Goal: Information Seeking & Learning: Learn about a topic

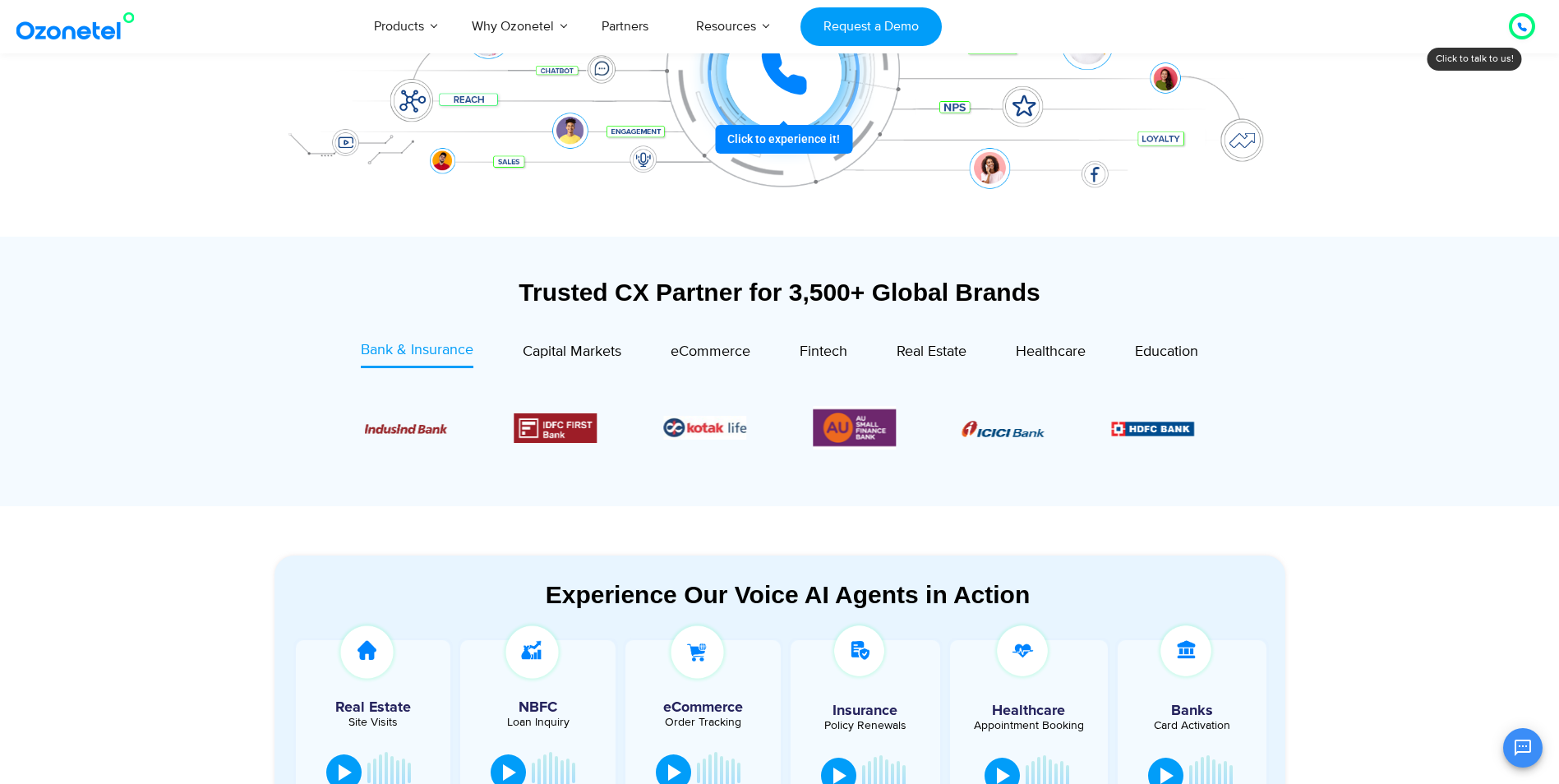
scroll to position [493, 0]
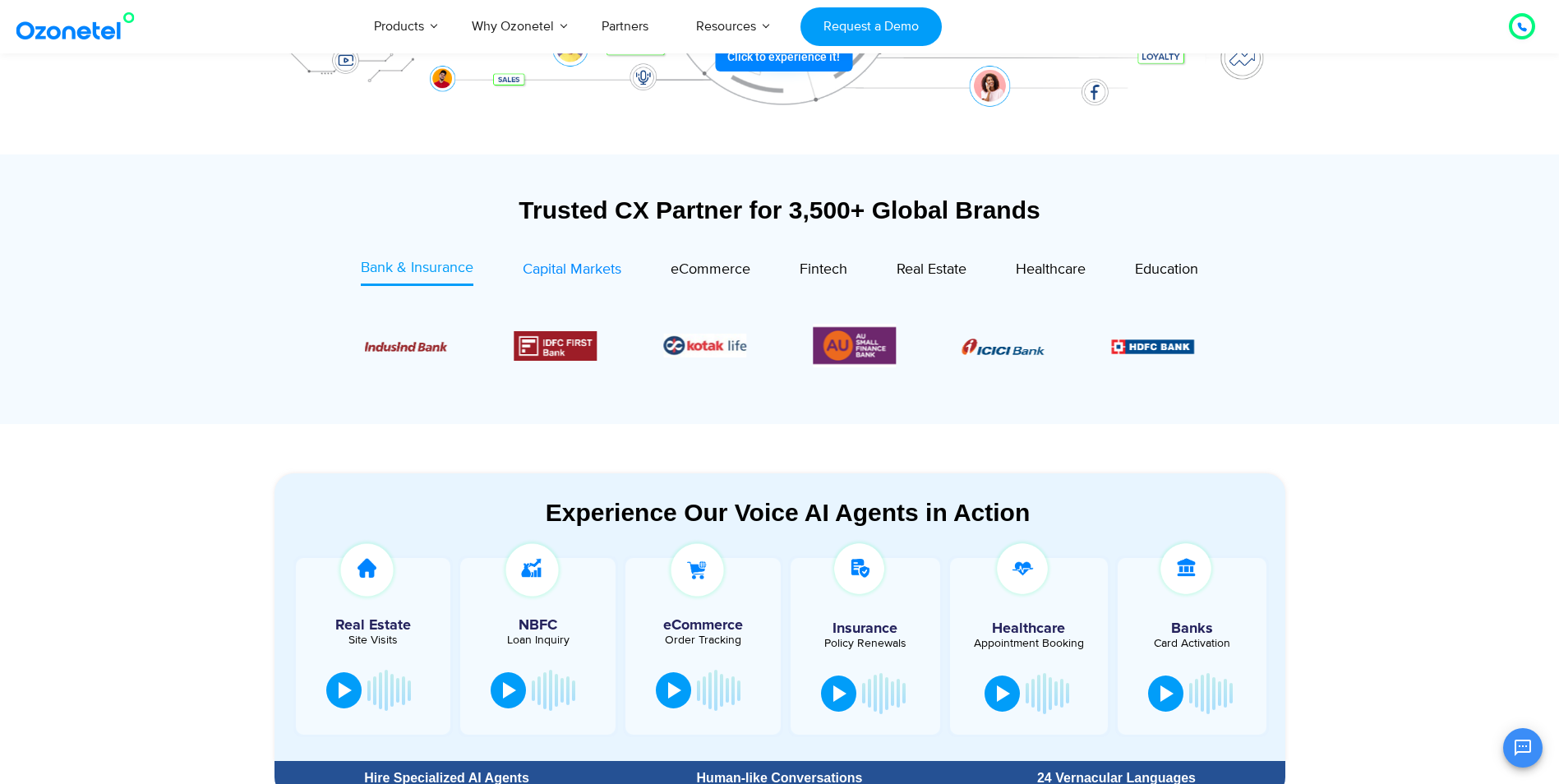
click at [561, 276] on span "Capital Markets" at bounding box center [572, 269] width 99 height 18
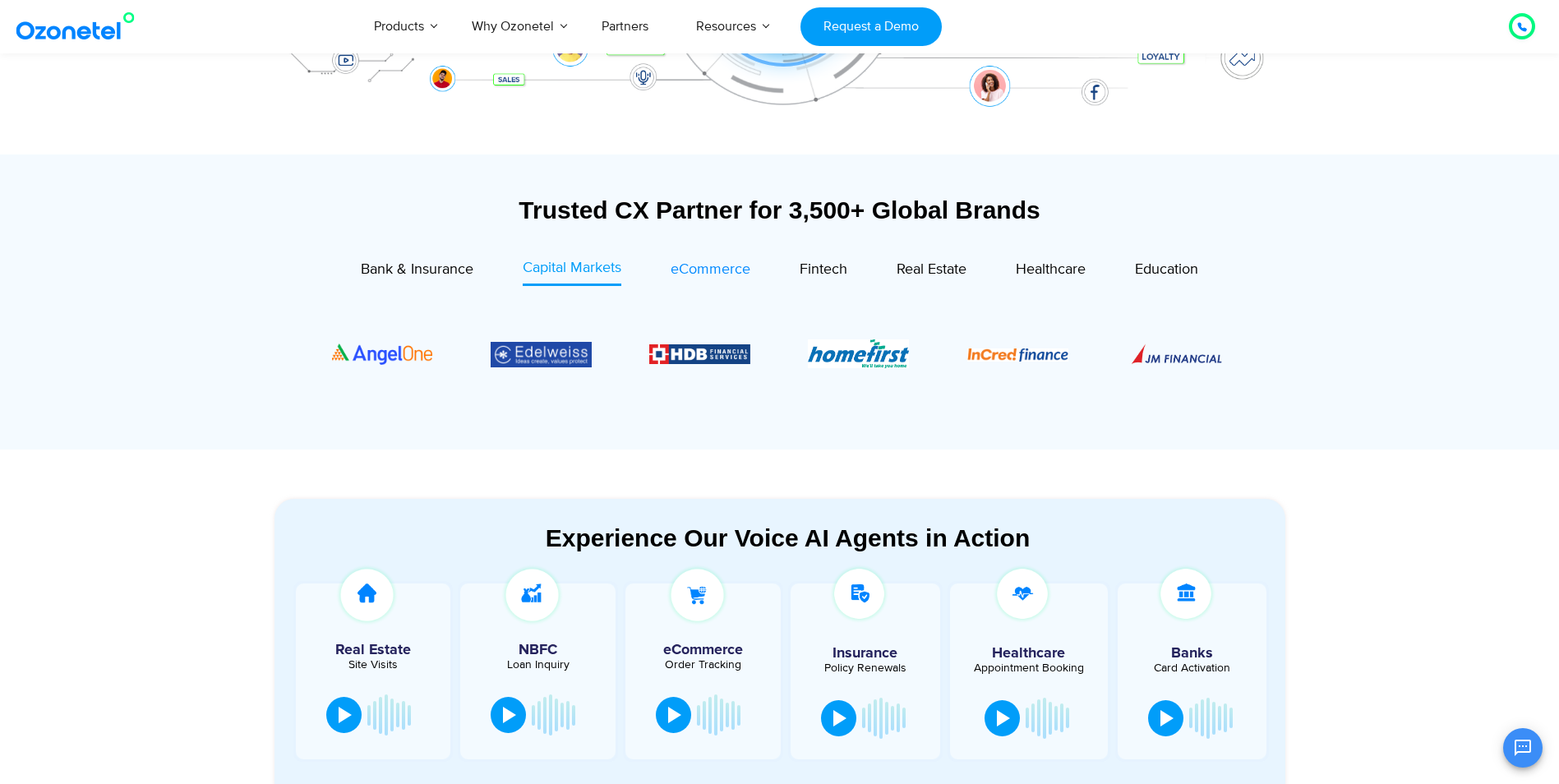
click at [725, 272] on span "eCommerce" at bounding box center [711, 269] width 80 height 18
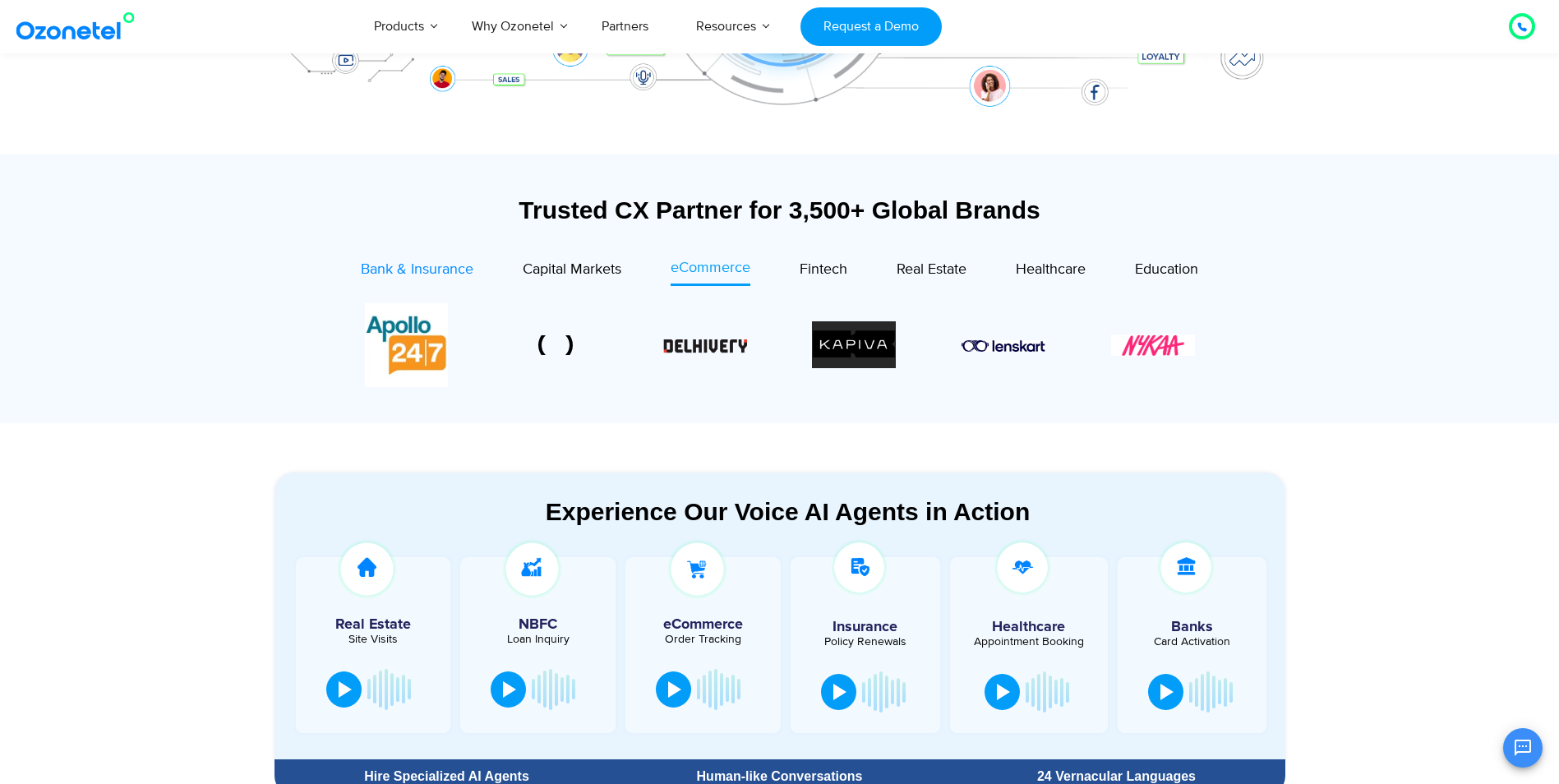
click at [447, 274] on span "Bank & Insurance" at bounding box center [417, 269] width 113 height 18
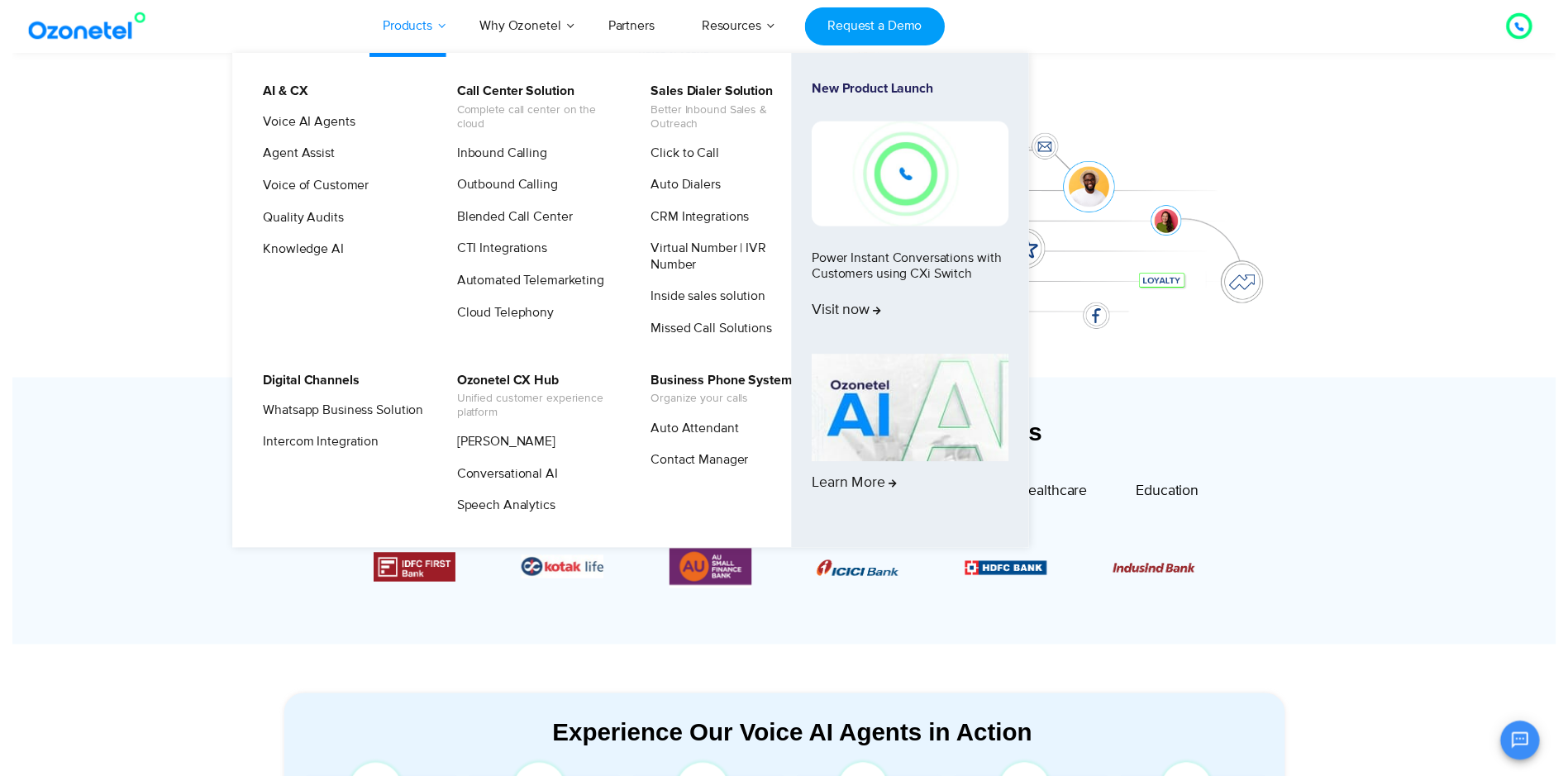
scroll to position [0, 0]
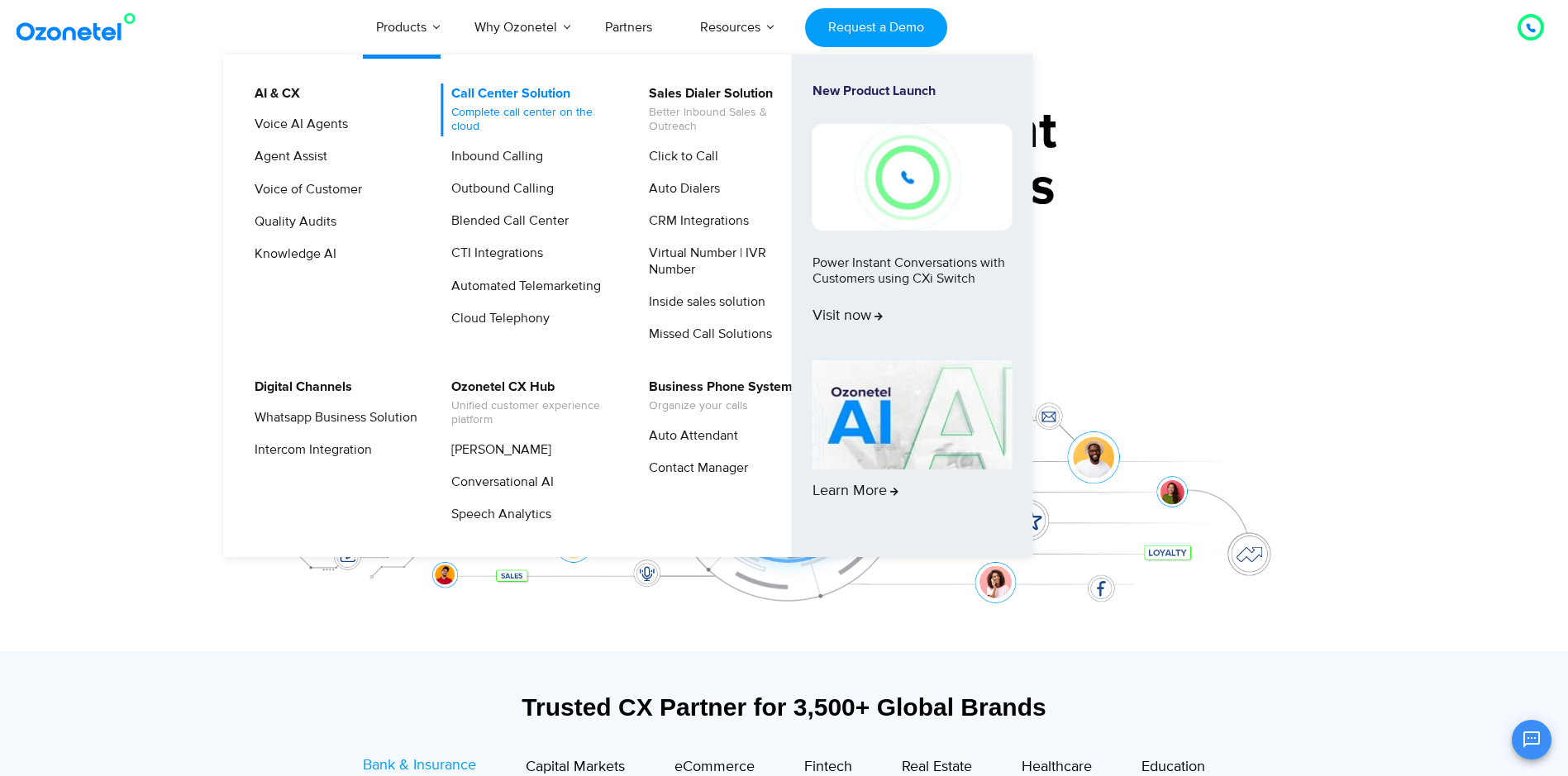
click at [547, 112] on span "Complete call center on the cloud" at bounding box center [532, 119] width 163 height 28
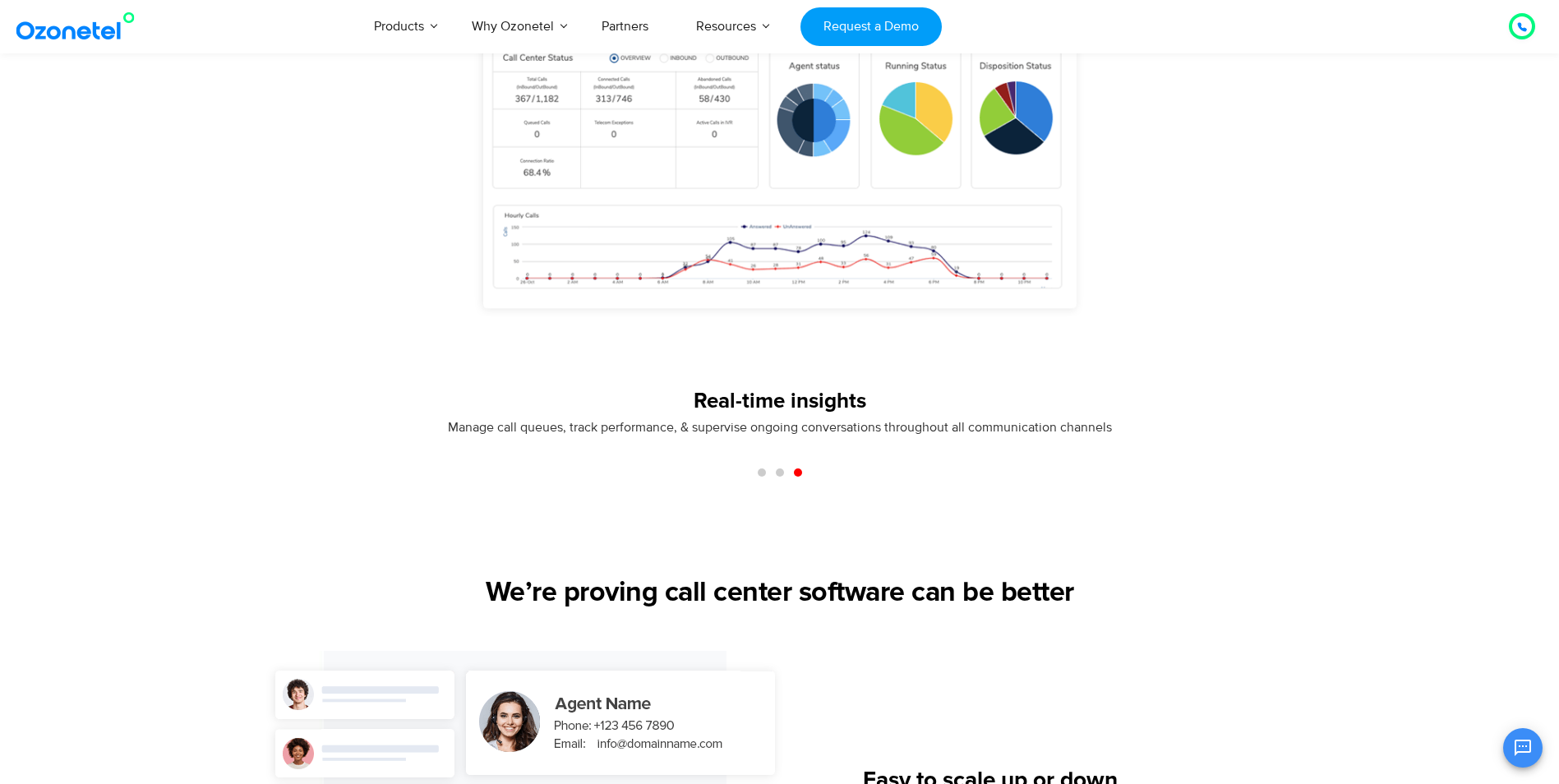
scroll to position [1150, 0]
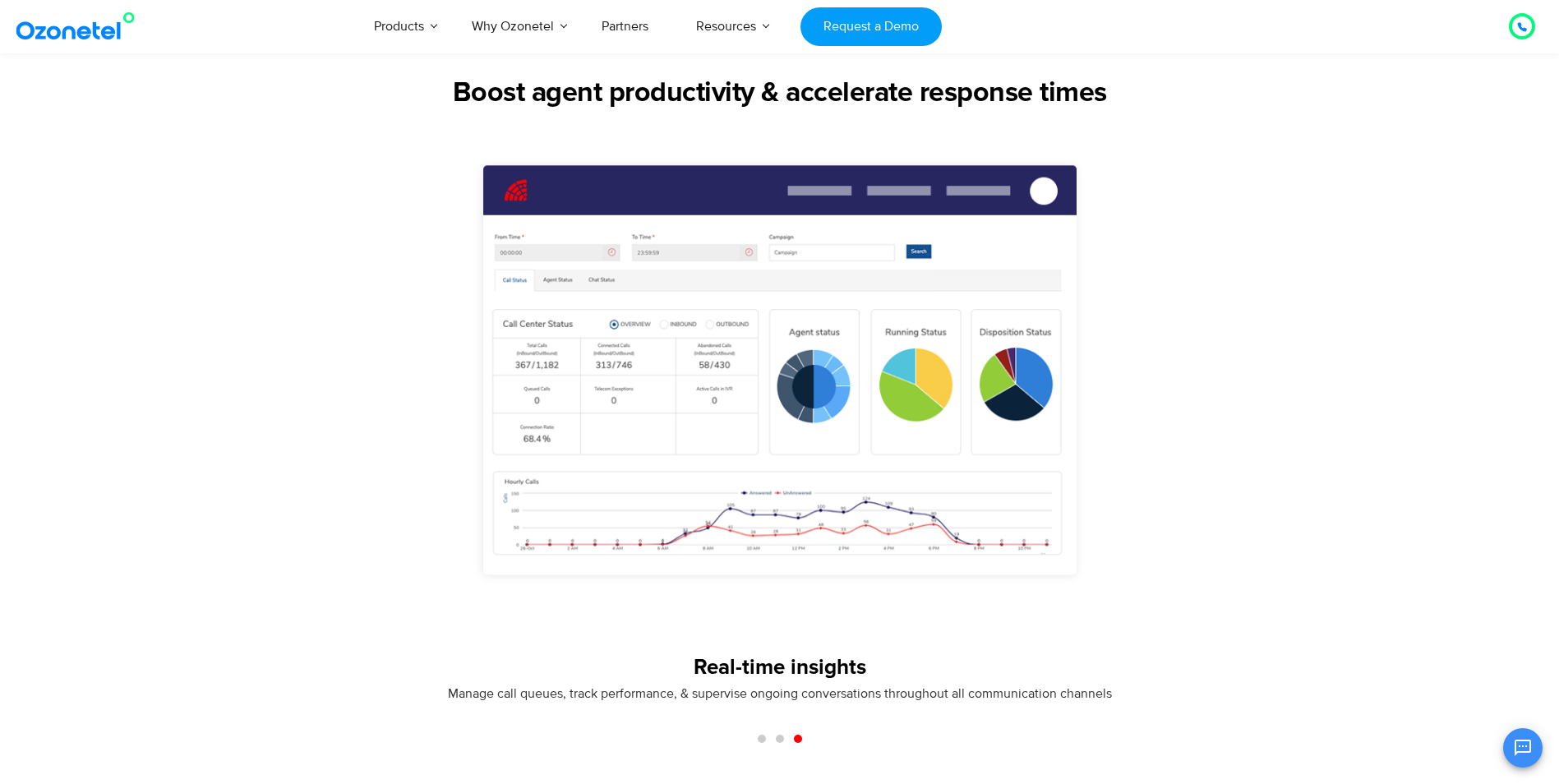
click at [62, 39] on img at bounding box center [79, 26] width 133 height 29
